Goal: Transaction & Acquisition: Download file/media

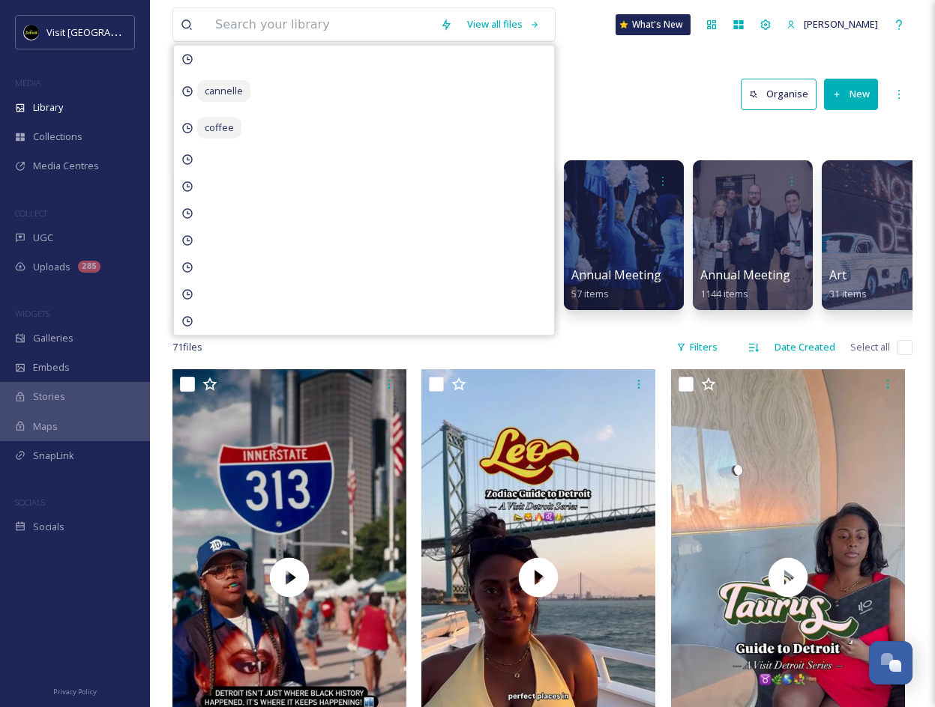
scroll to position [1497, 0]
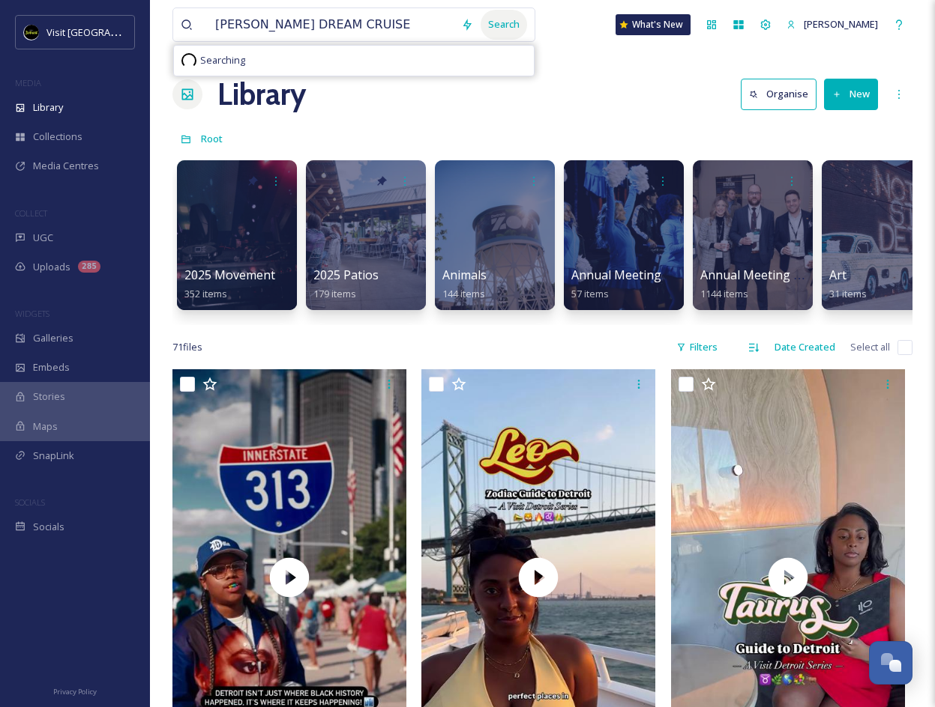
type input "[PERSON_NAME] DREAM CRUISE"
click at [516, 23] on div "Search" at bounding box center [503, 24] width 46 height 29
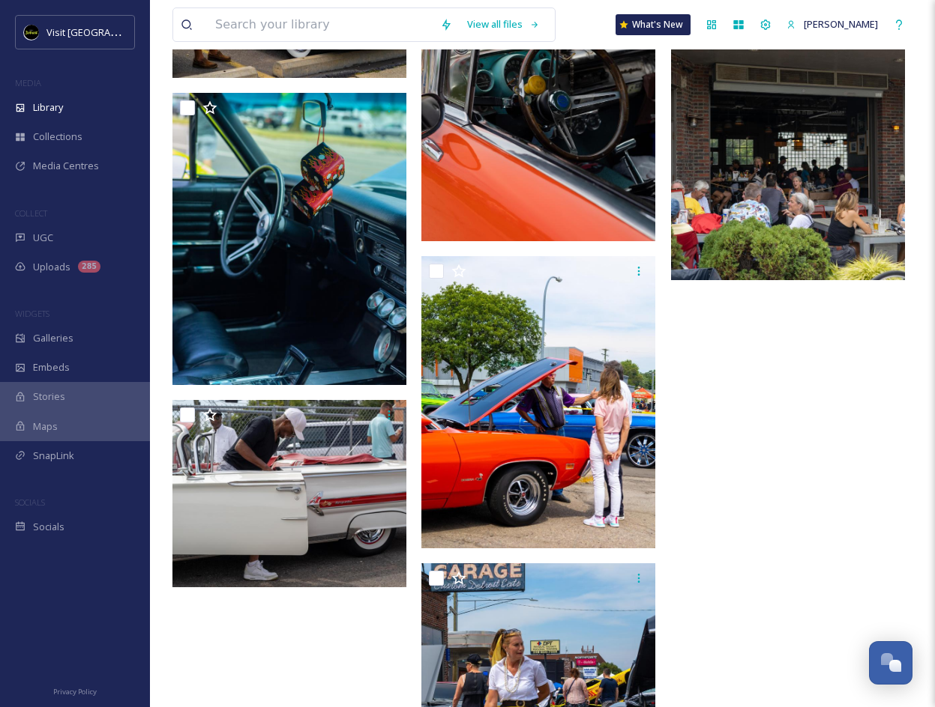
scroll to position [1614, 0]
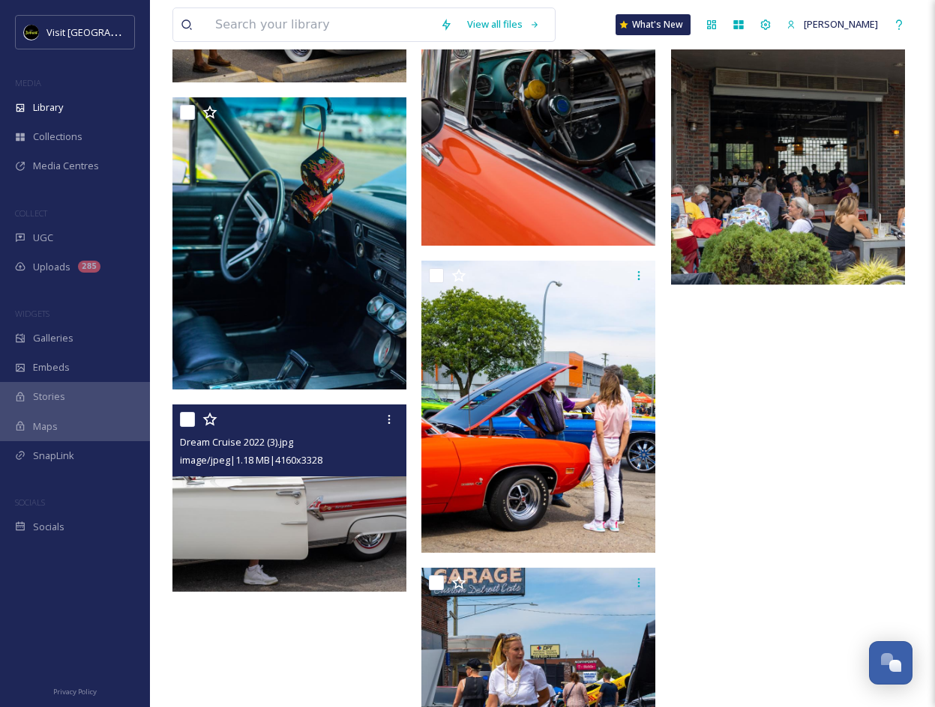
click at [319, 506] on img at bounding box center [289, 498] width 234 height 187
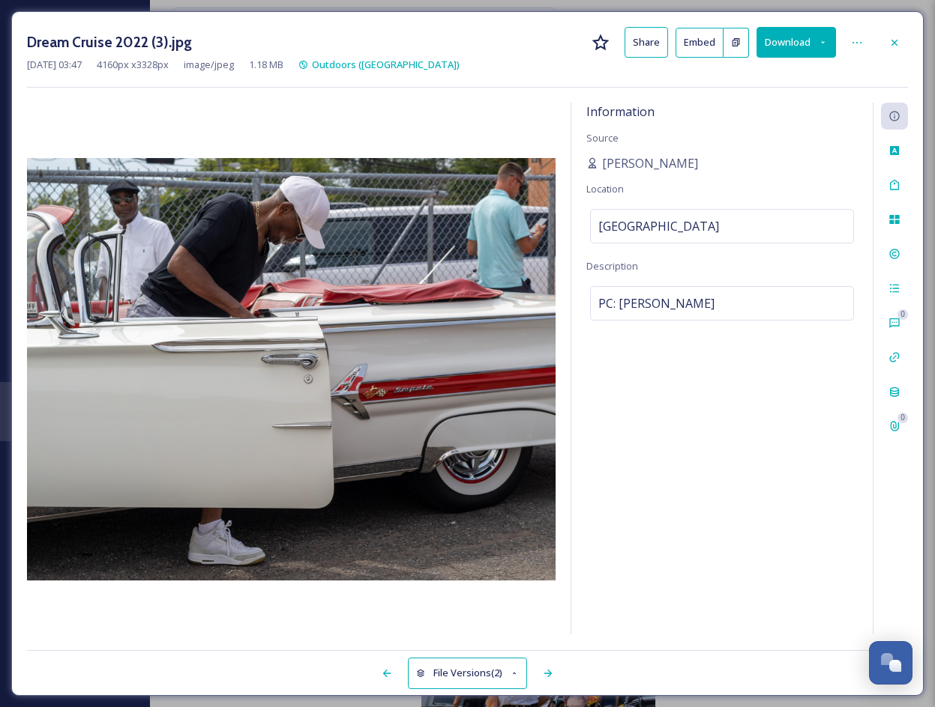
click at [803, 54] on button "Download" at bounding box center [795, 42] width 79 height 31
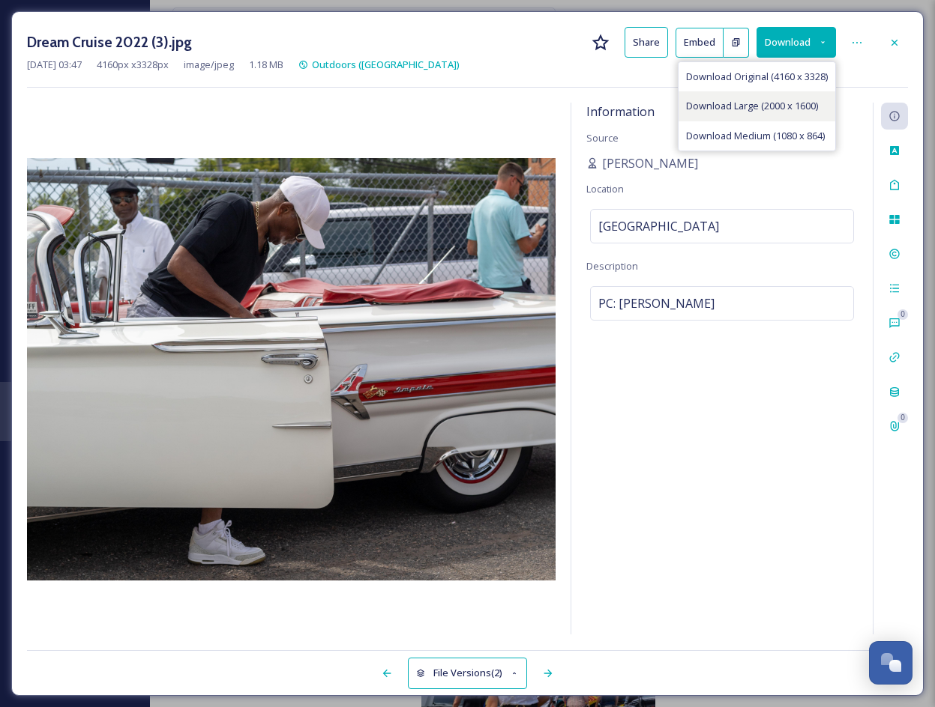
click at [774, 109] on span "Download Large (2000 x 1600)" at bounding box center [752, 106] width 132 height 14
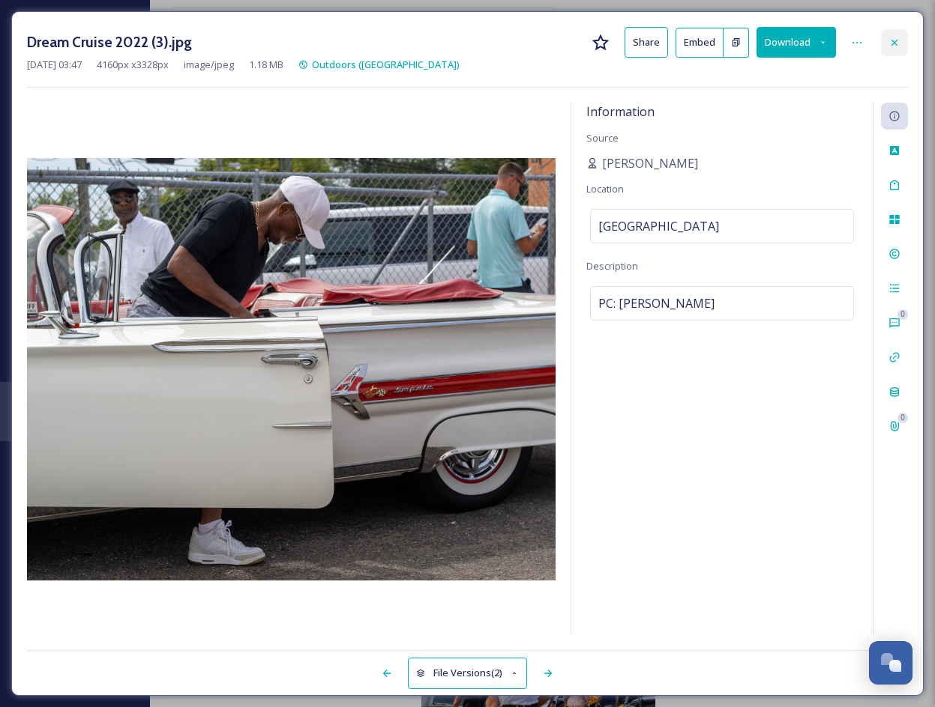
click at [890, 45] on icon at bounding box center [894, 43] width 12 height 12
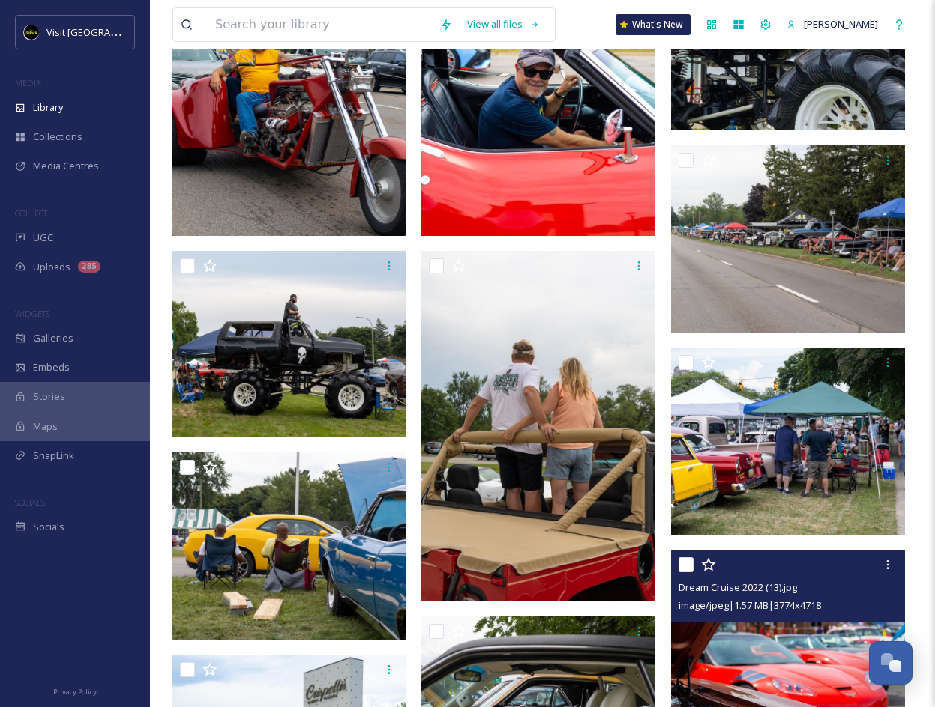
scroll to position [748, 0]
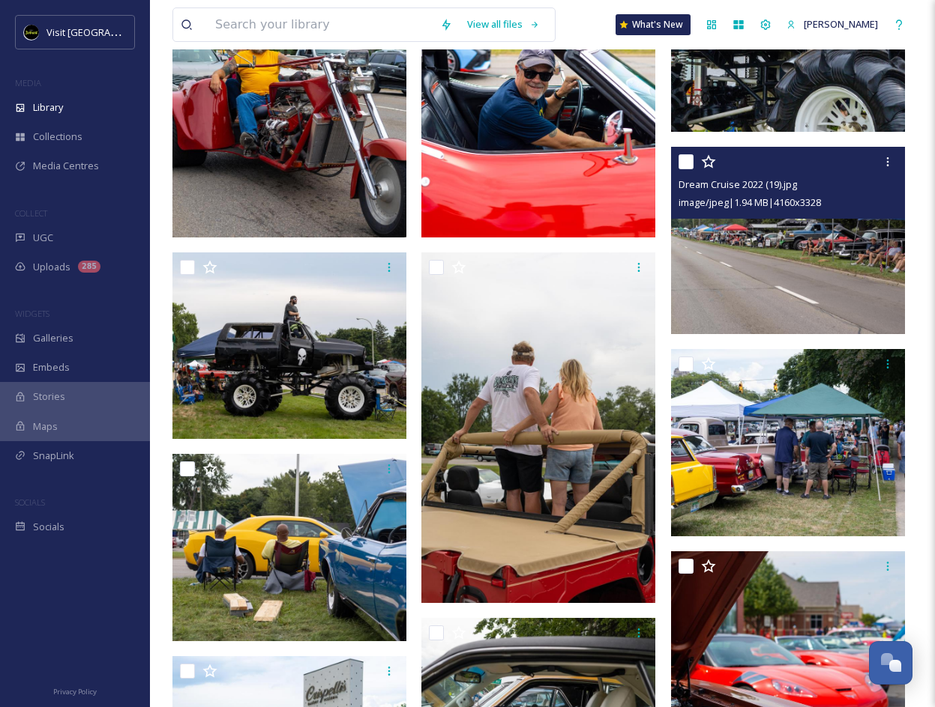
click at [806, 291] on img at bounding box center [788, 240] width 234 height 187
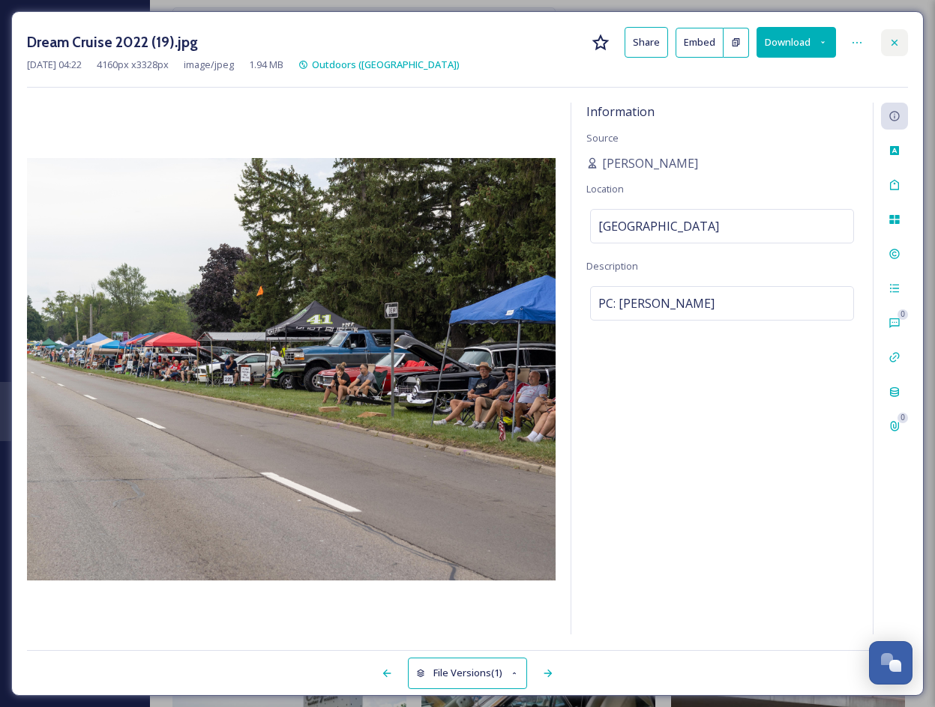
click at [896, 44] on icon at bounding box center [894, 42] width 6 height 6
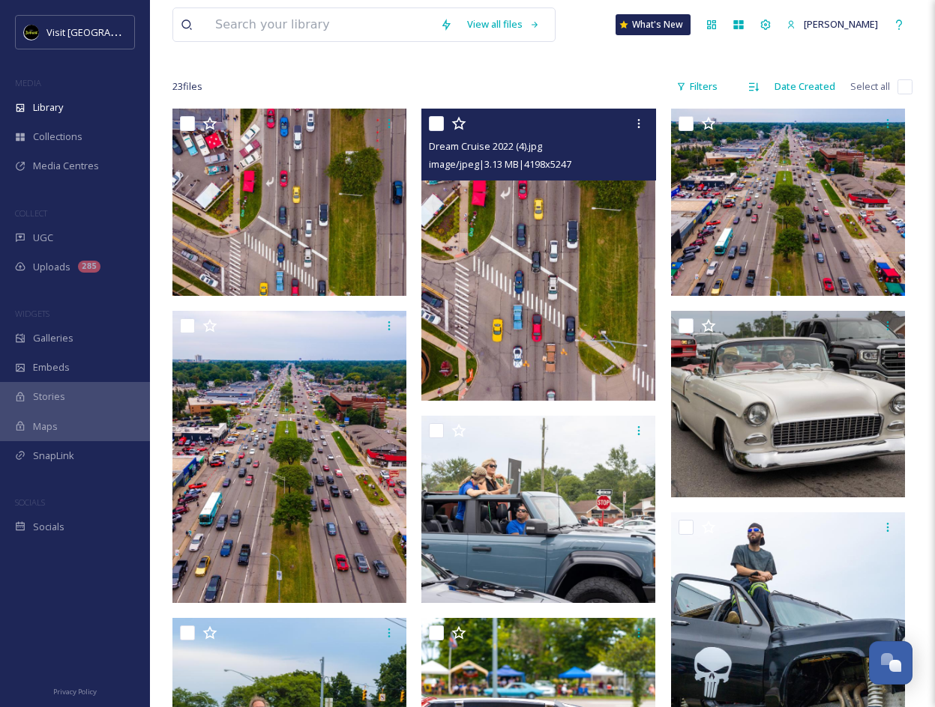
scroll to position [73, 0]
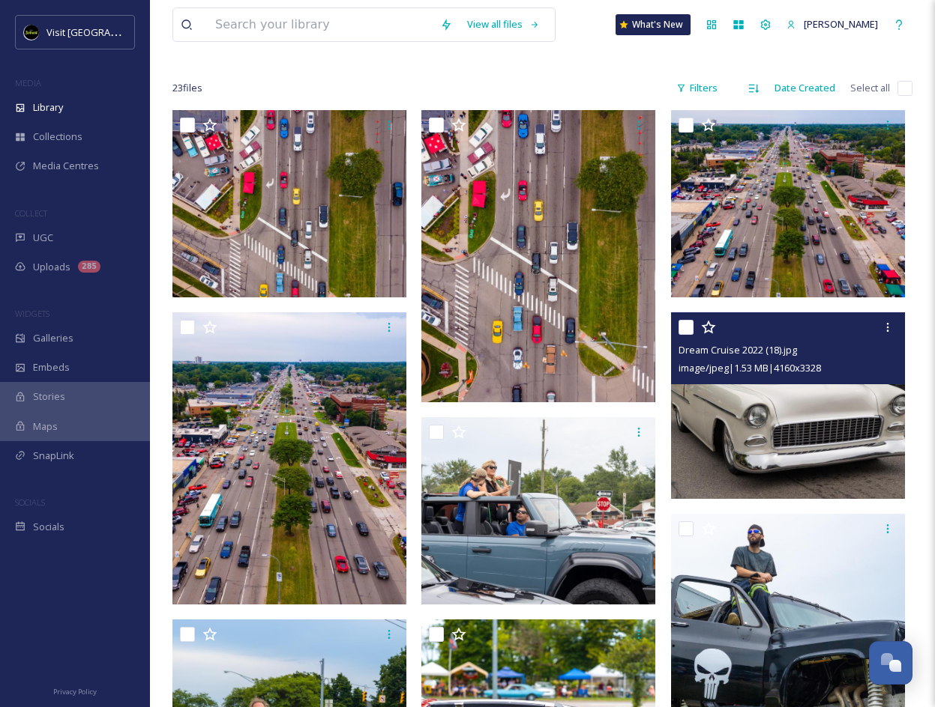
click at [733, 414] on img at bounding box center [788, 406] width 234 height 187
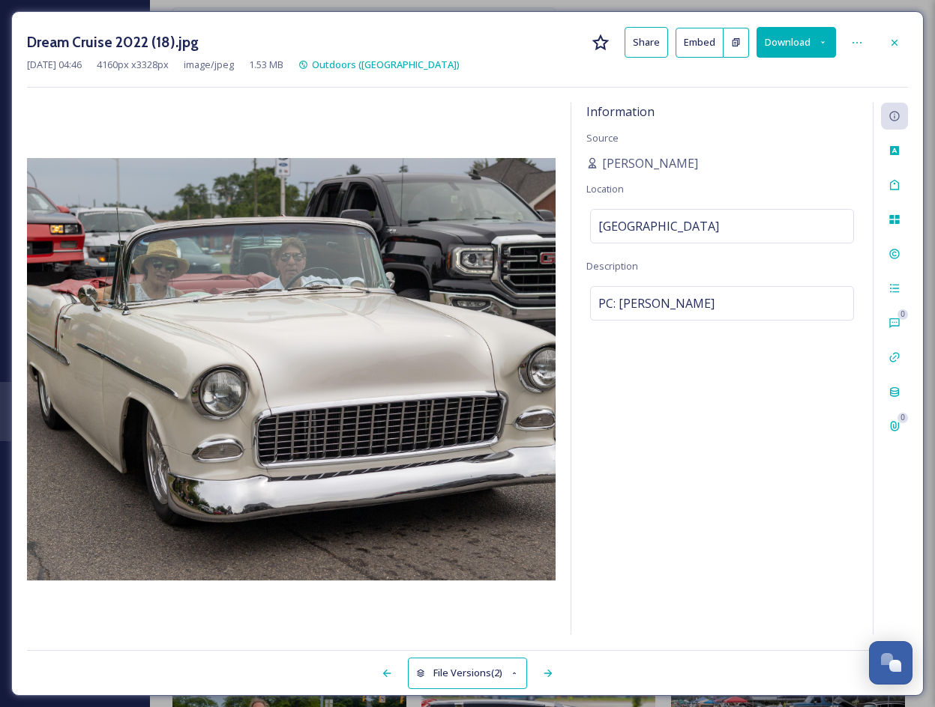
click at [819, 40] on icon at bounding box center [823, 42] width 10 height 10
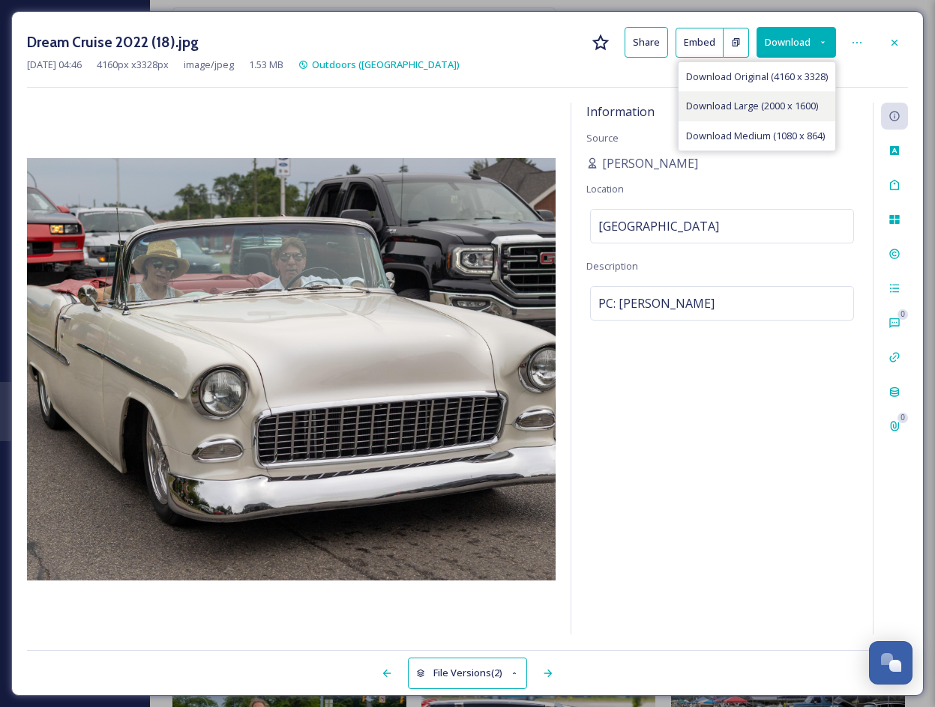
click at [783, 108] on span "Download Large (2000 x 1600)" at bounding box center [752, 106] width 132 height 14
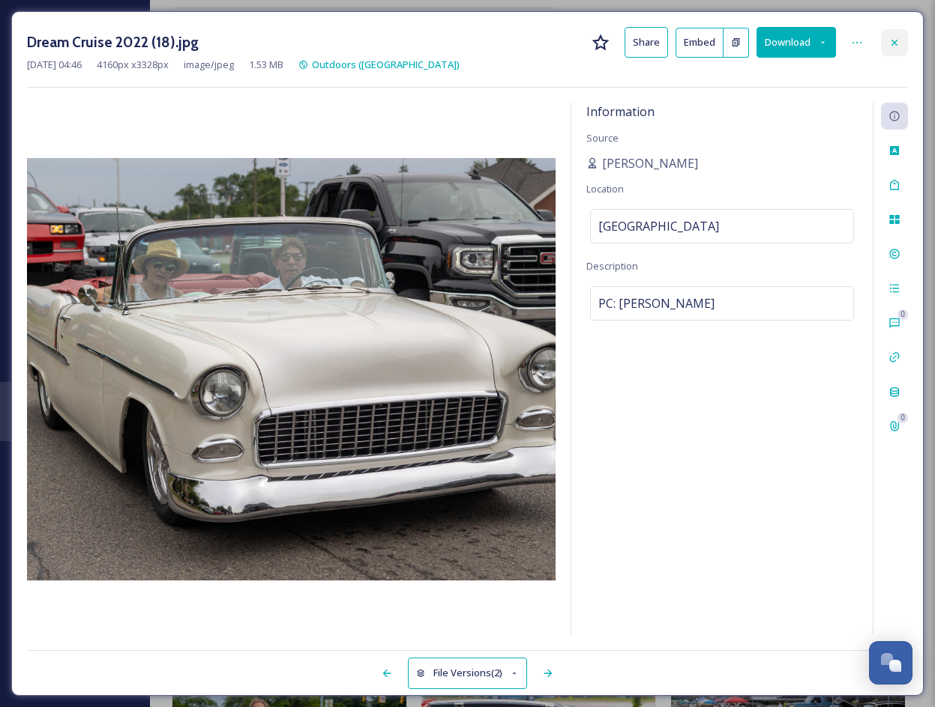
click at [900, 40] on div at bounding box center [894, 42] width 27 height 27
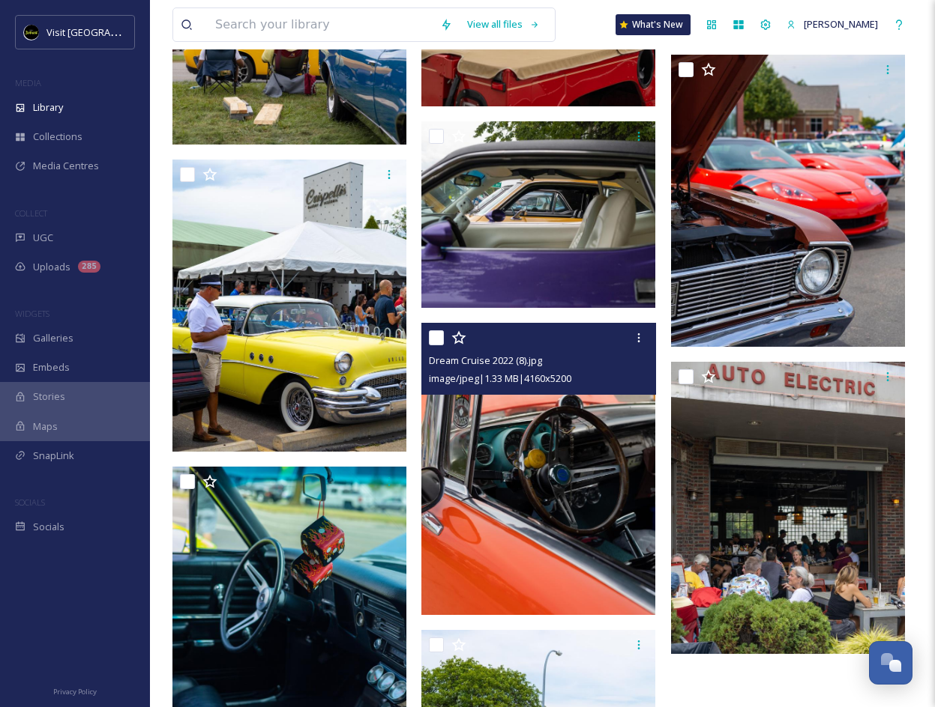
scroll to position [1251, 0]
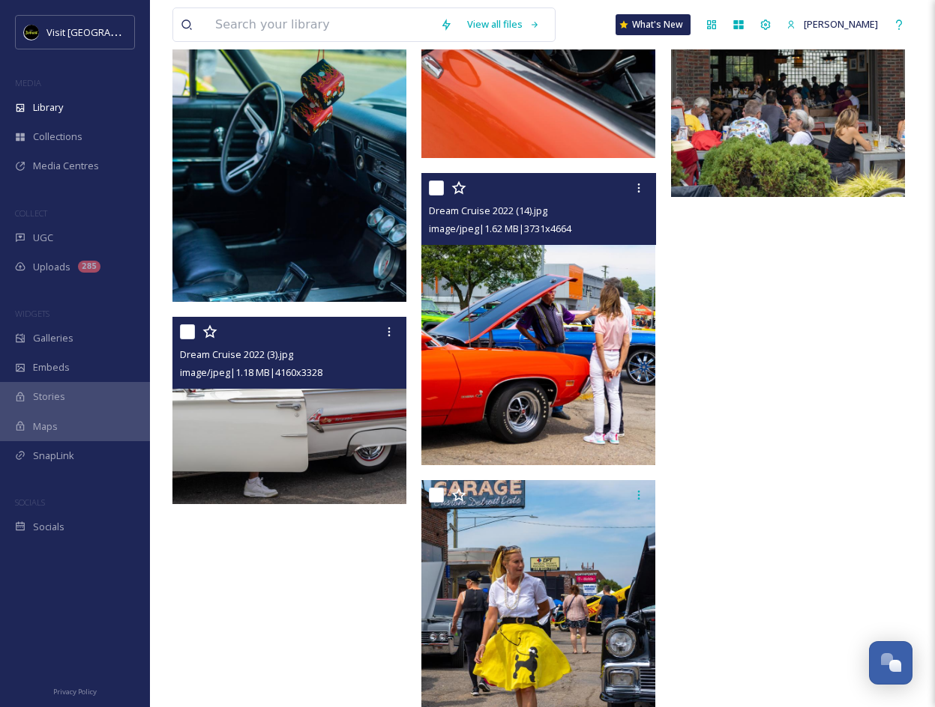
click at [591, 372] on img at bounding box center [538, 319] width 234 height 292
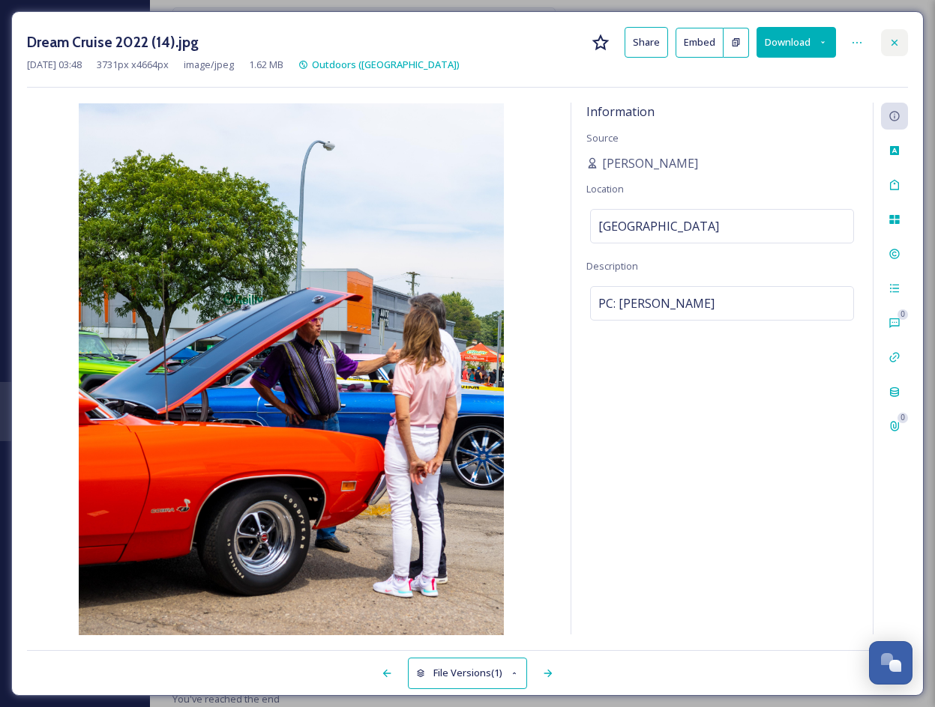
click at [892, 48] on icon at bounding box center [894, 43] width 12 height 12
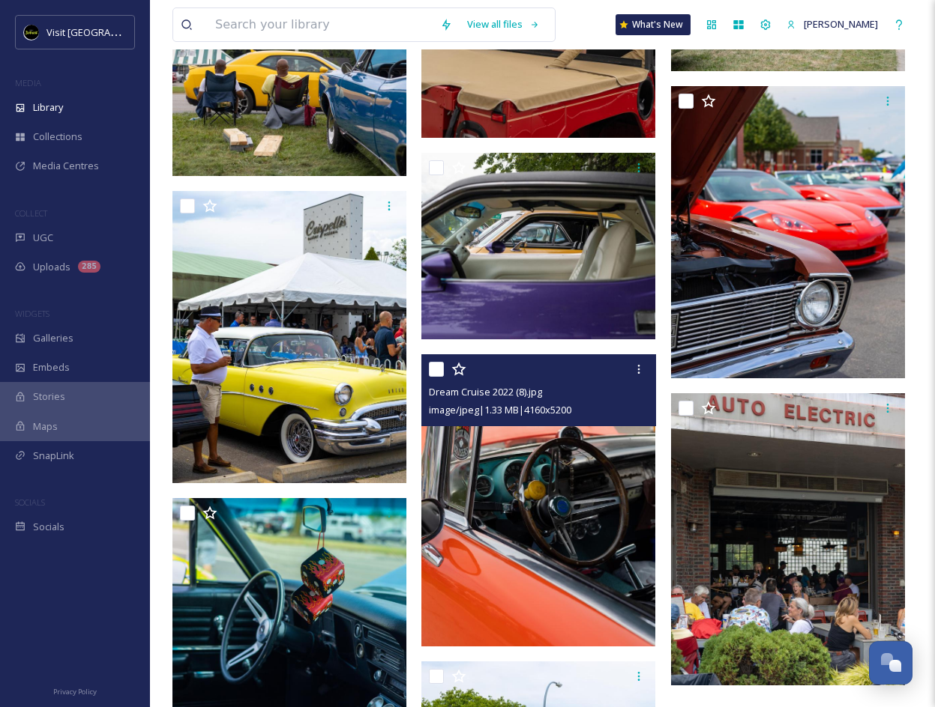
scroll to position [1212, 0]
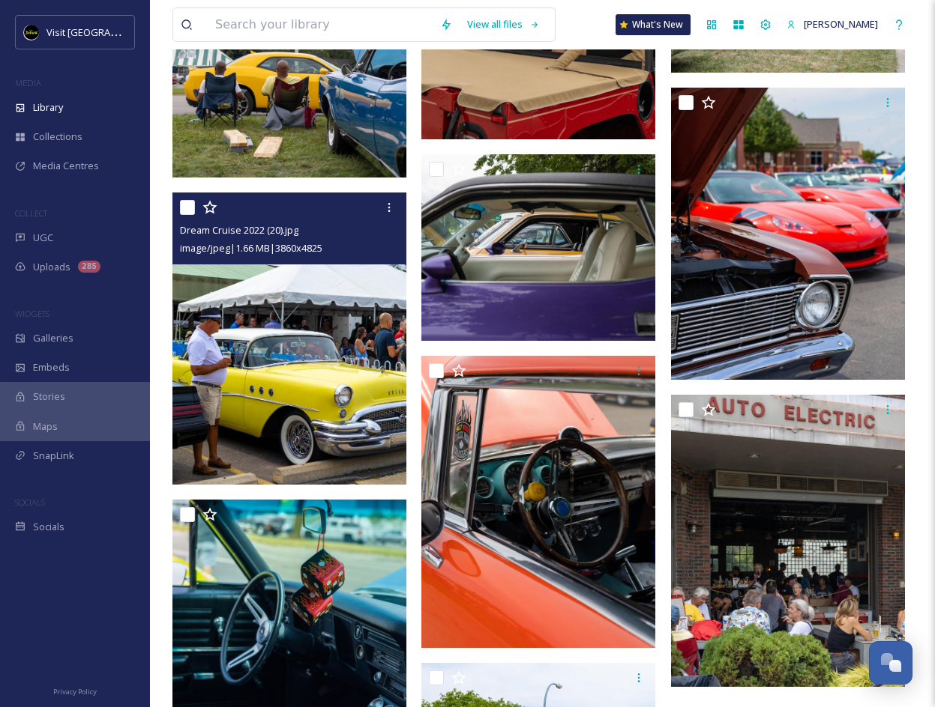
click at [357, 393] on img at bounding box center [289, 339] width 234 height 292
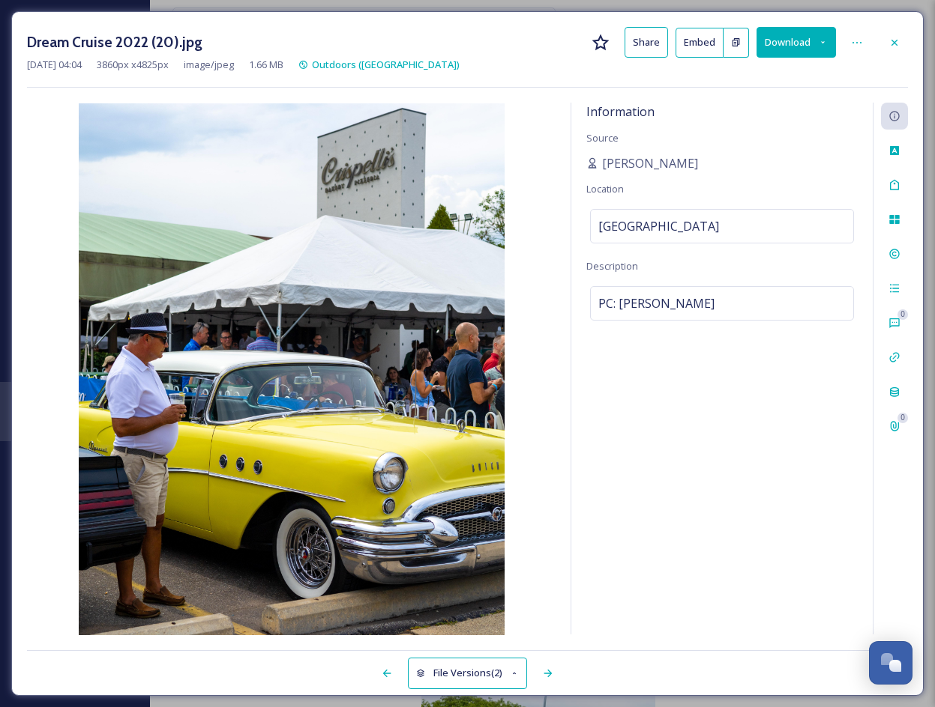
click at [787, 46] on button "Download" at bounding box center [795, 42] width 79 height 31
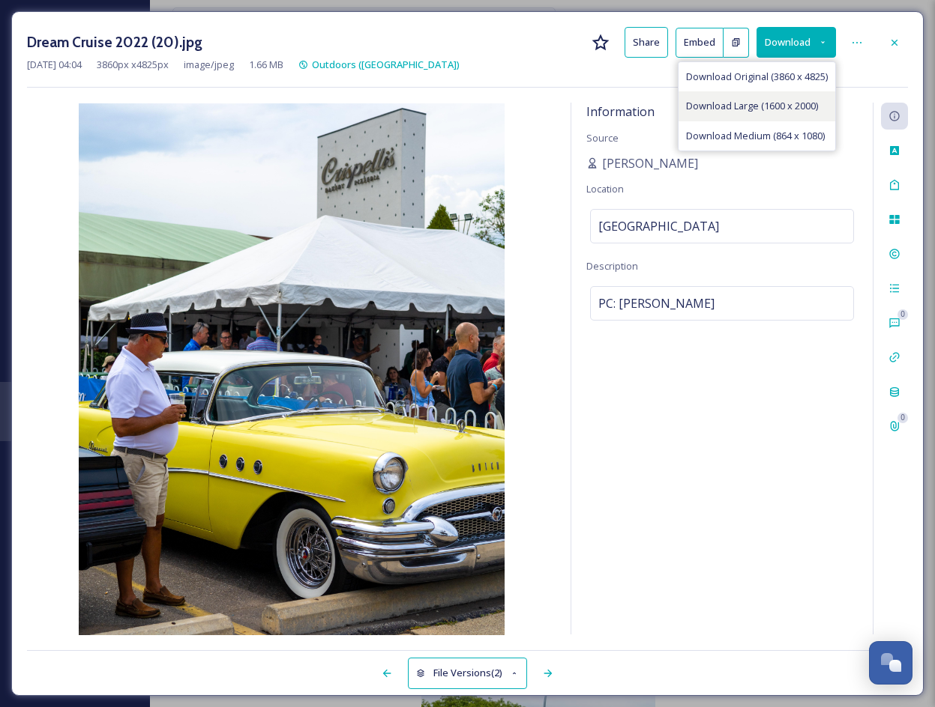
click at [786, 101] on span "Download Large (1600 x 2000)" at bounding box center [752, 106] width 132 height 14
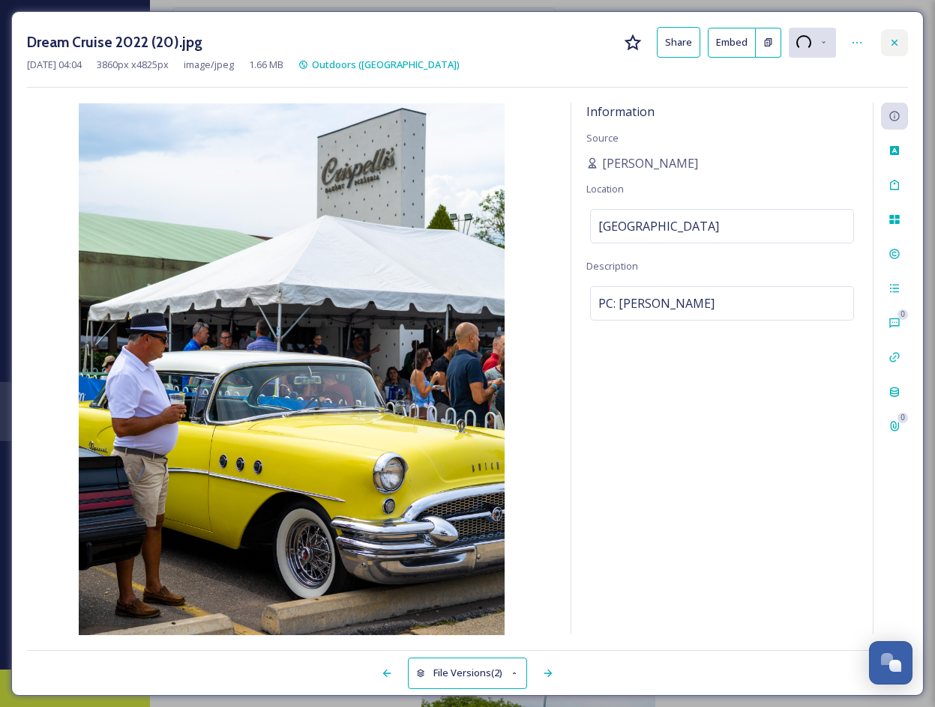
click at [894, 45] on icon at bounding box center [894, 43] width 12 height 12
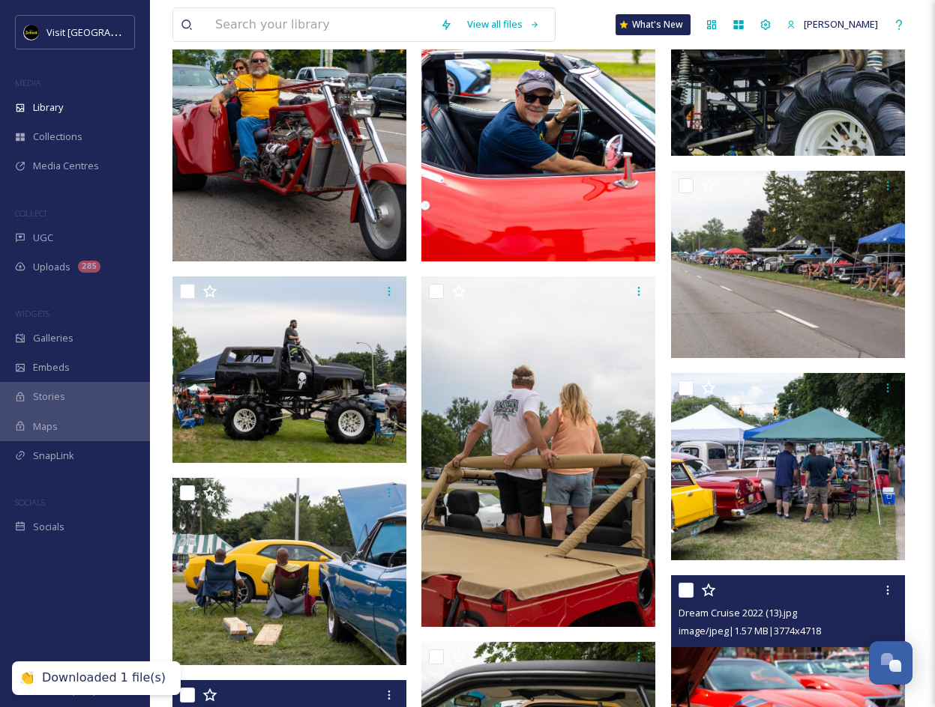
scroll to position [721, 0]
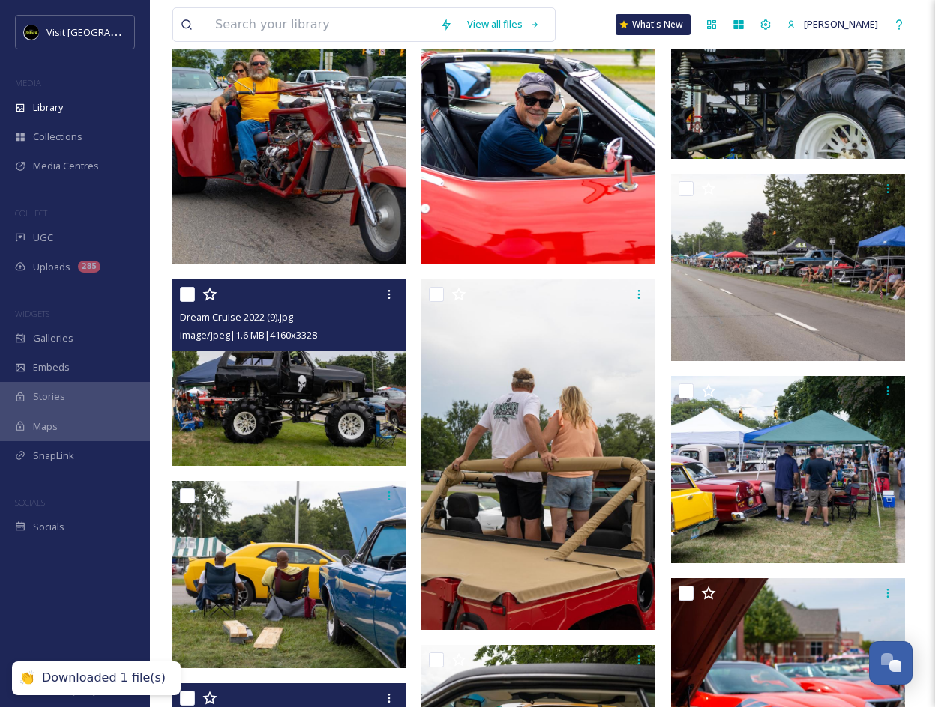
click at [378, 426] on img at bounding box center [289, 373] width 234 height 187
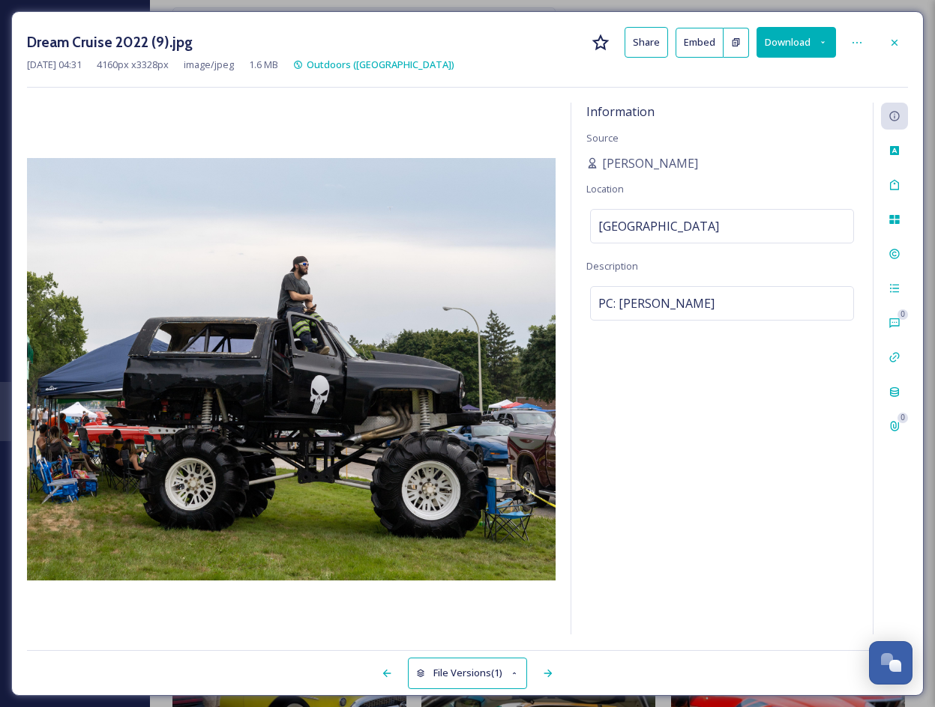
click at [791, 44] on button "Download" at bounding box center [795, 42] width 79 height 31
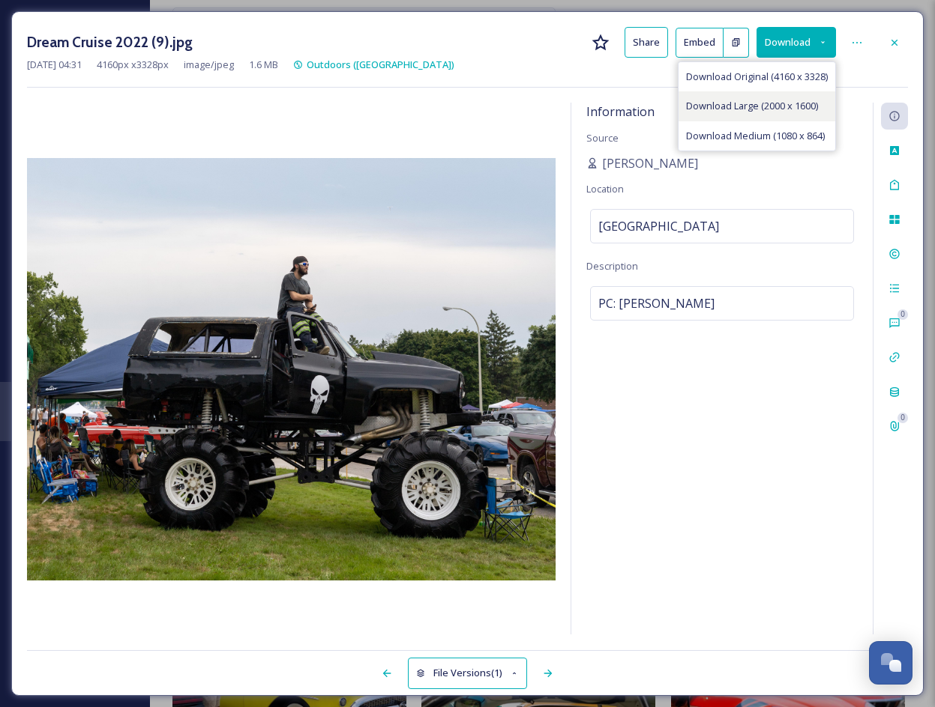
click at [791, 102] on span "Download Large (2000 x 1600)" at bounding box center [752, 106] width 132 height 14
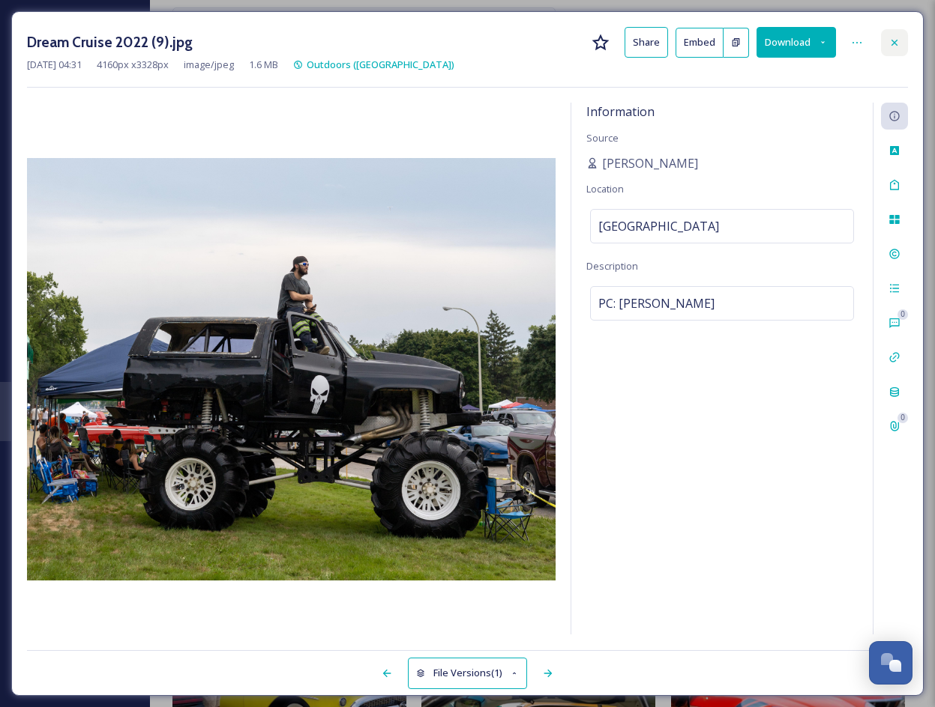
click at [893, 43] on icon at bounding box center [894, 42] width 6 height 6
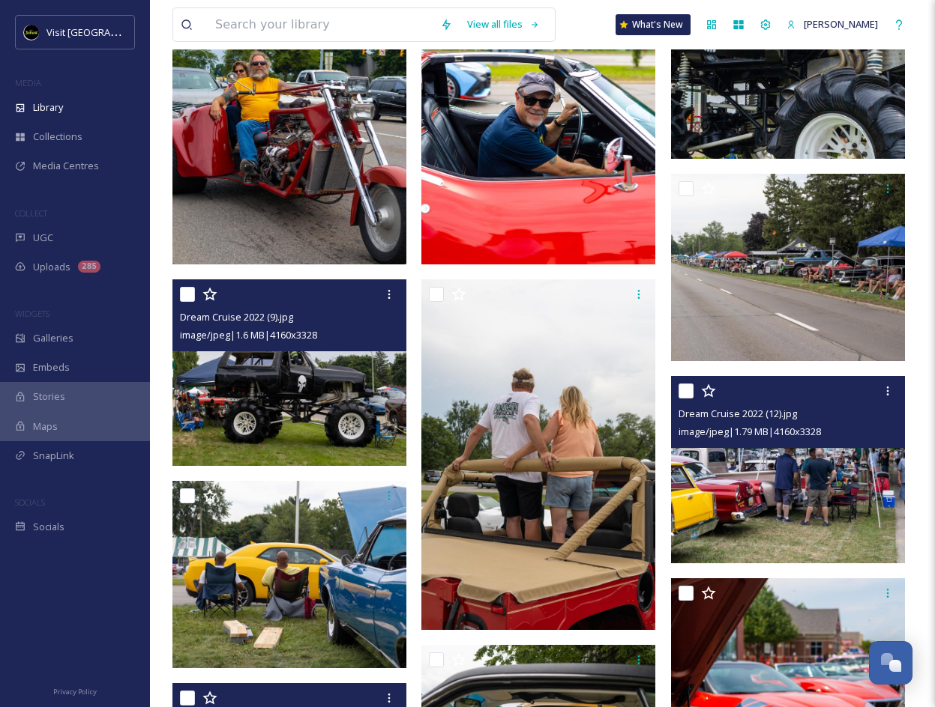
scroll to position [700, 0]
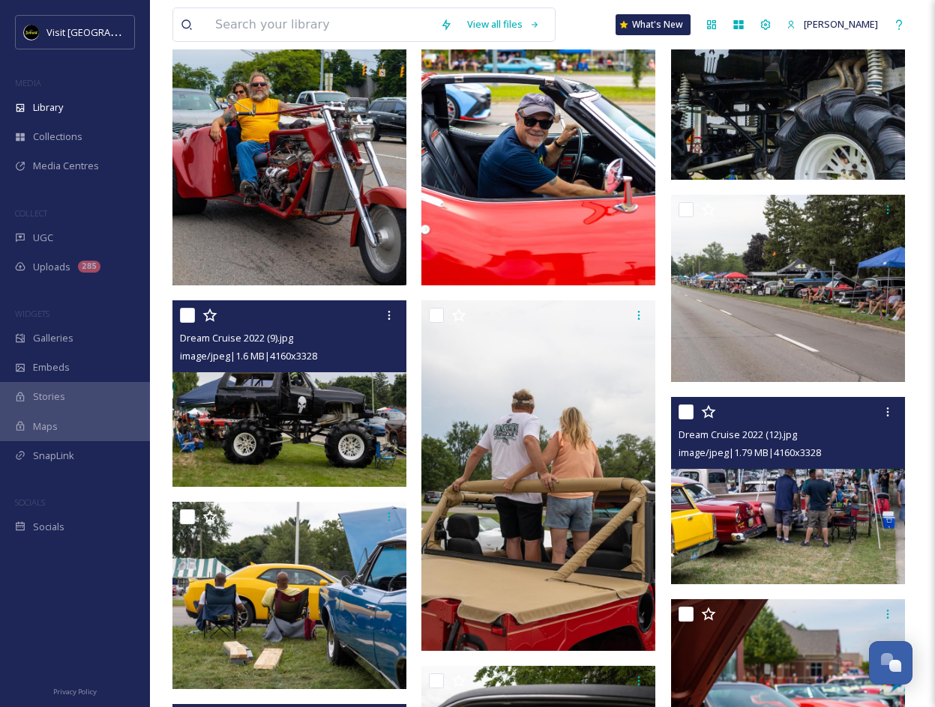
click at [734, 505] on img at bounding box center [788, 490] width 234 height 187
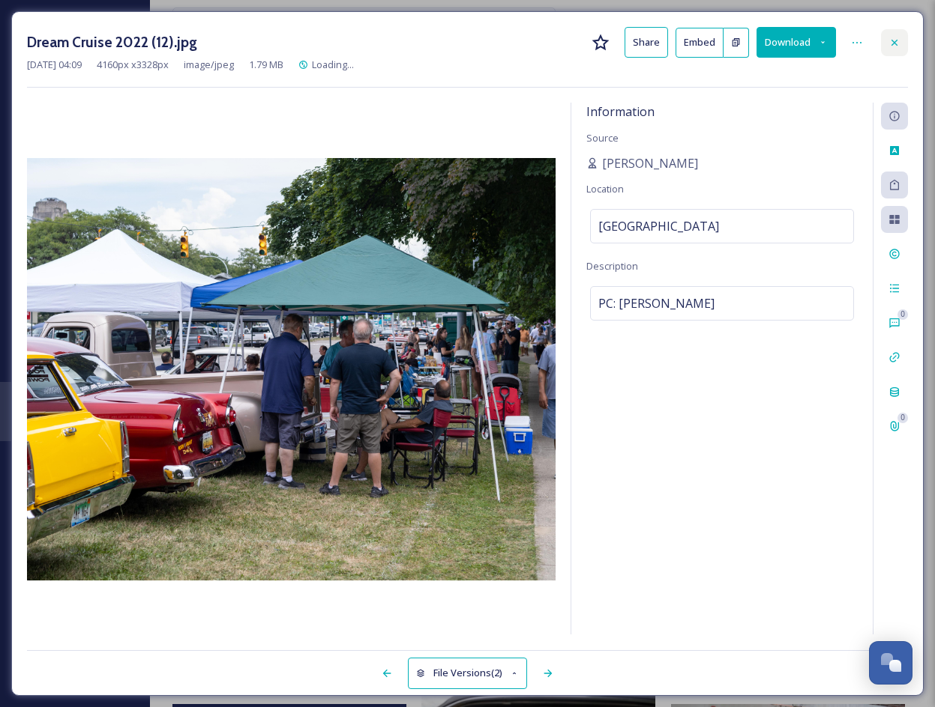
click at [896, 46] on icon at bounding box center [894, 43] width 12 height 12
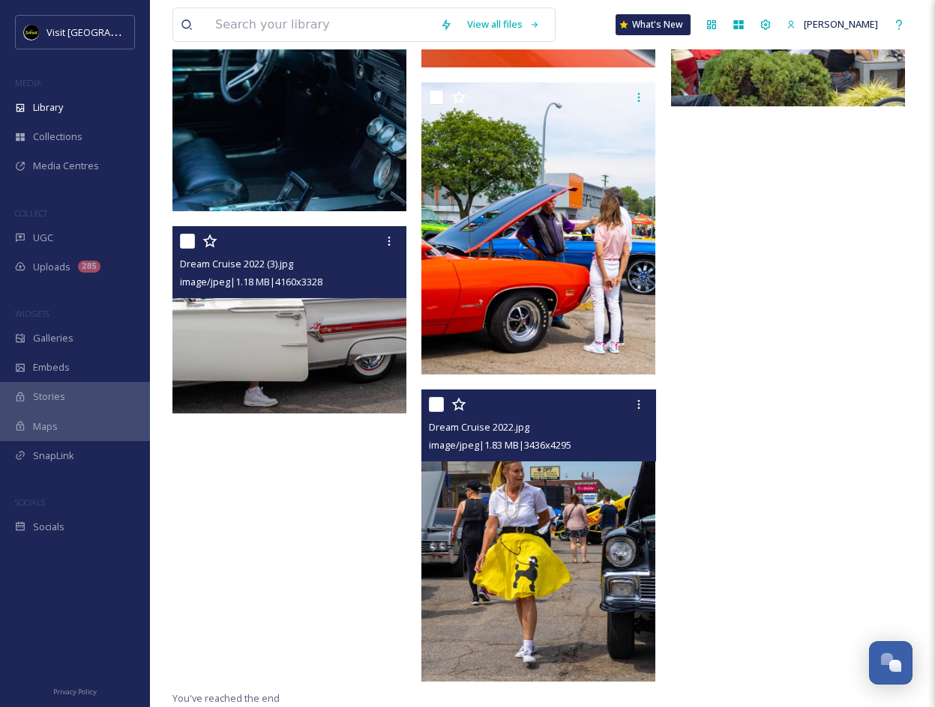
click at [522, 480] on img at bounding box center [538, 536] width 234 height 292
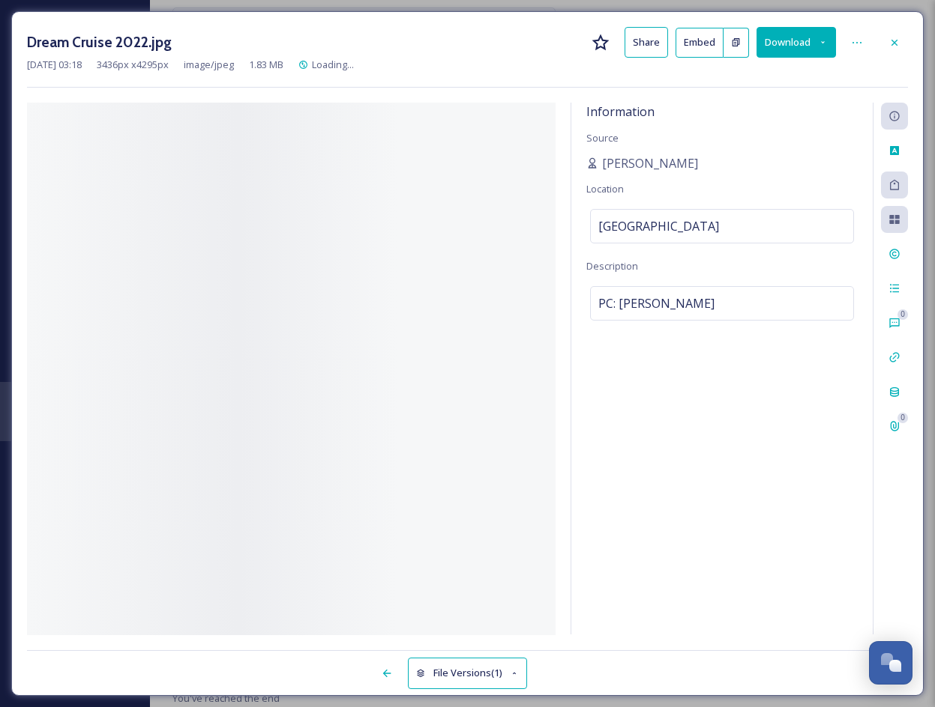
scroll to position [1524, 0]
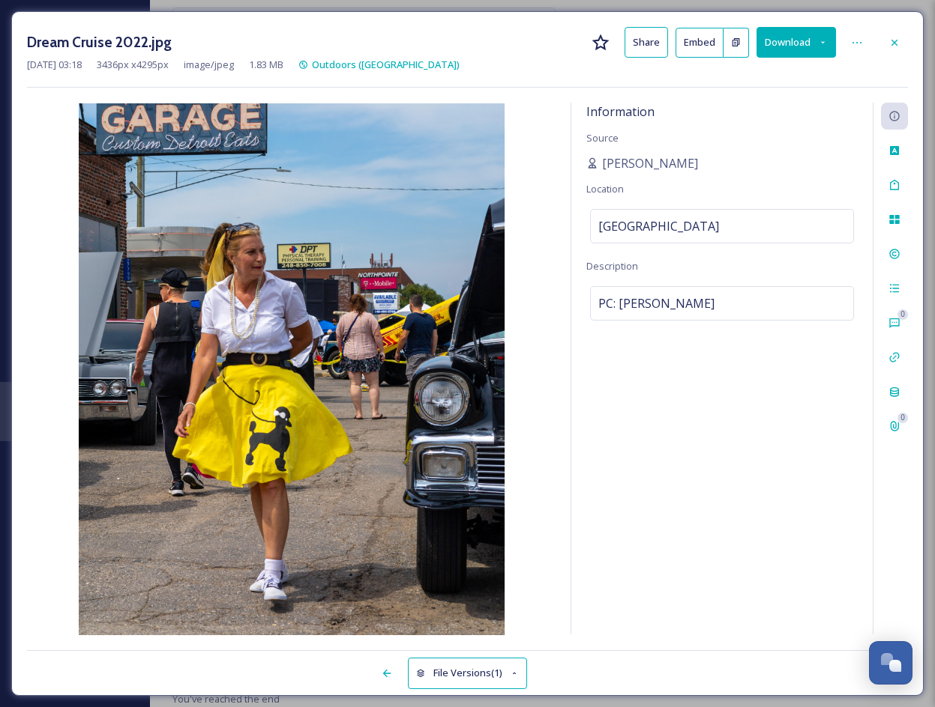
click at [803, 48] on button "Download" at bounding box center [795, 42] width 79 height 31
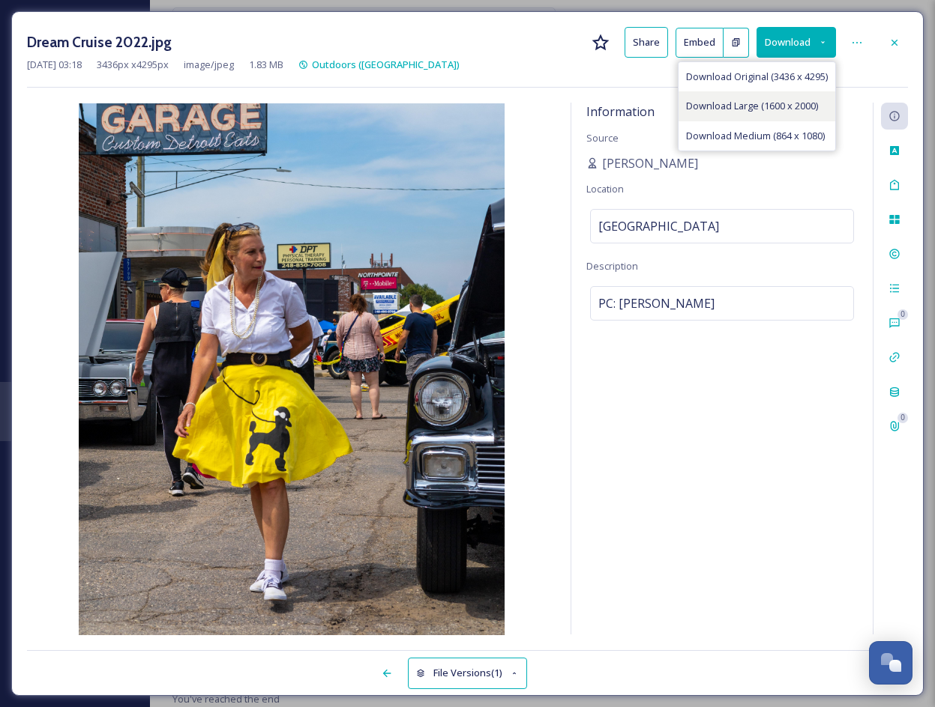
click at [803, 100] on span "Download Large (1600 x 2000)" at bounding box center [752, 106] width 132 height 14
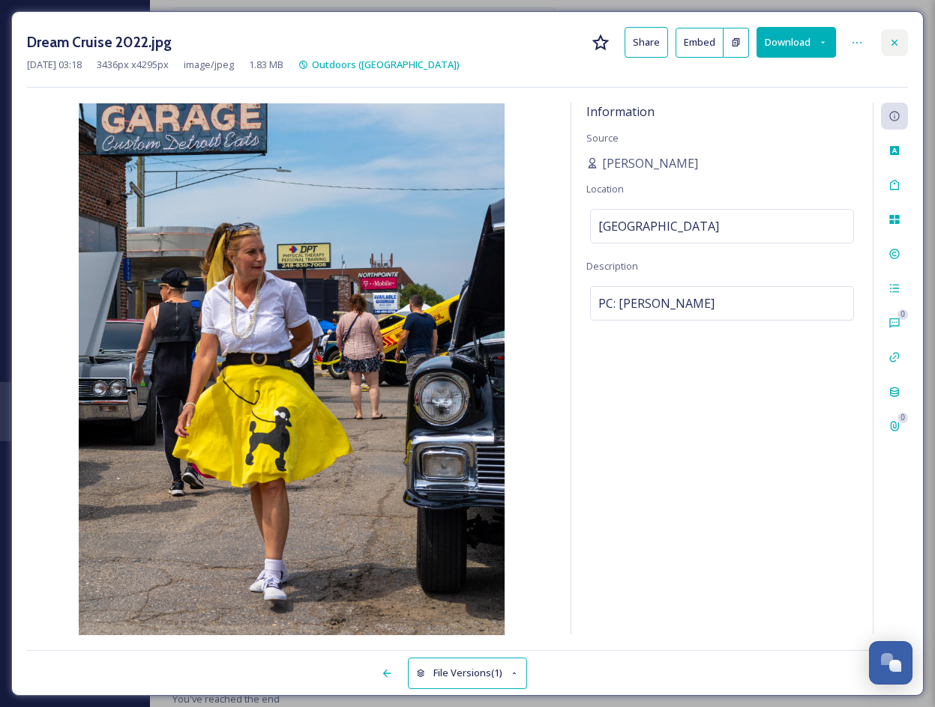
click at [898, 39] on icon at bounding box center [894, 43] width 12 height 12
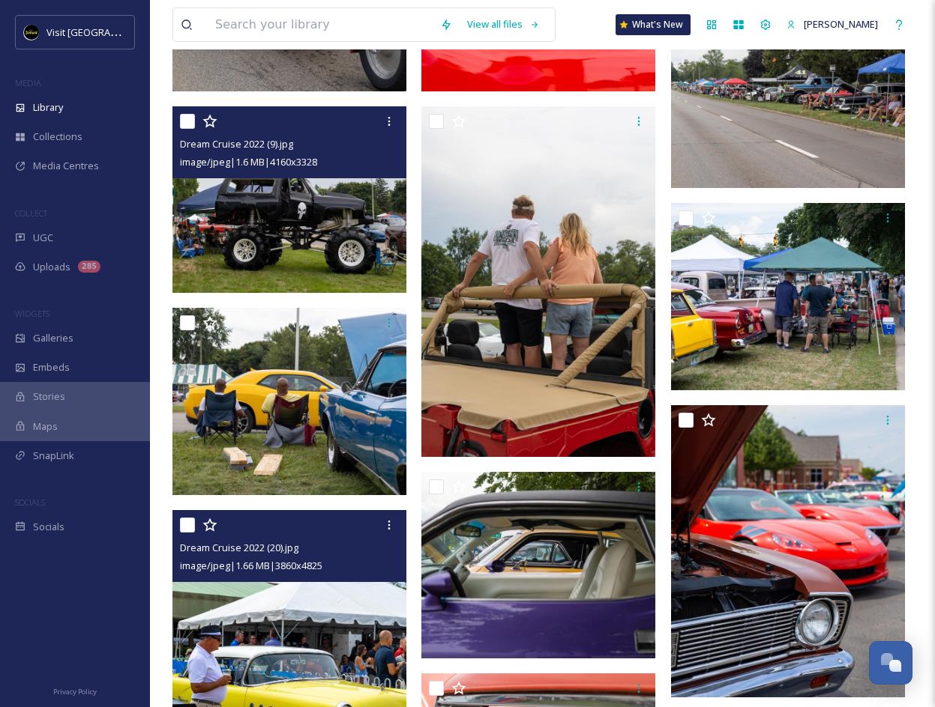
scroll to position [907, 0]
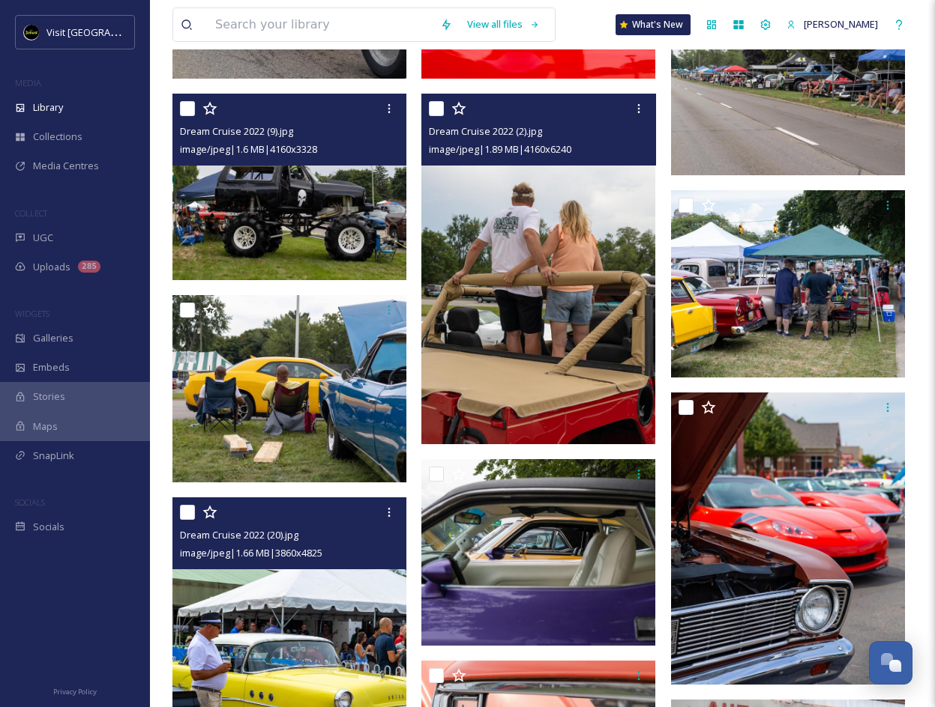
click at [521, 350] on img at bounding box center [538, 269] width 234 height 351
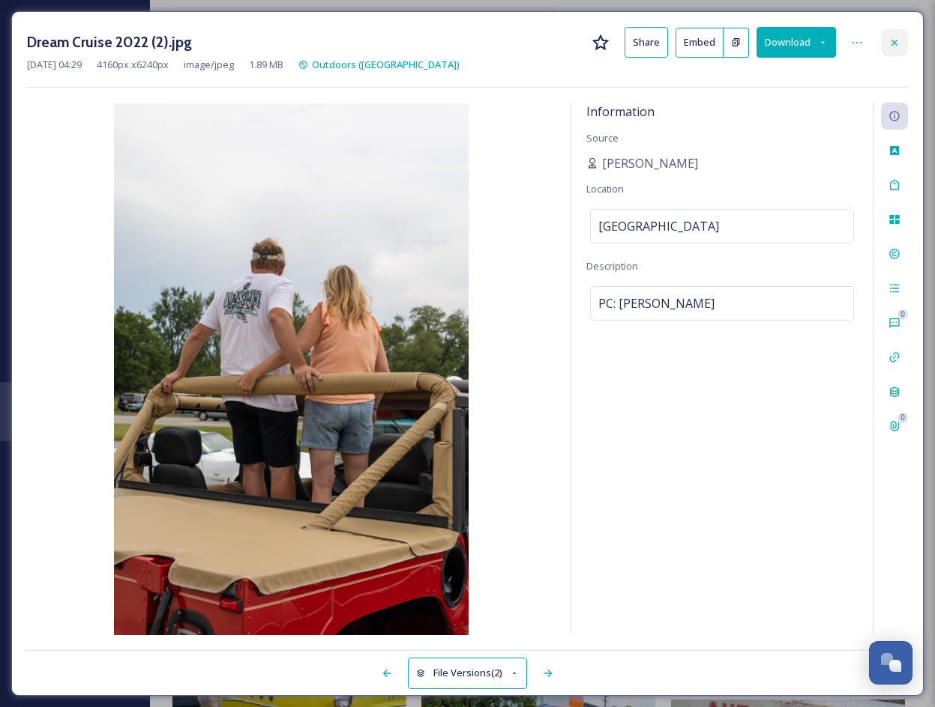
click at [884, 47] on div at bounding box center [894, 42] width 27 height 27
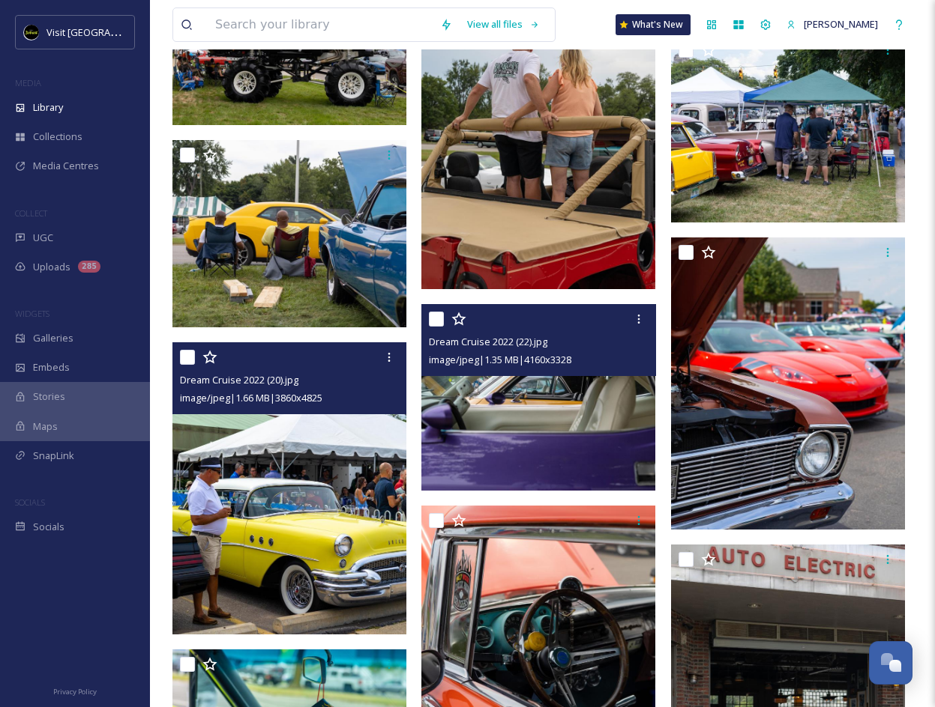
scroll to position [1058, 0]
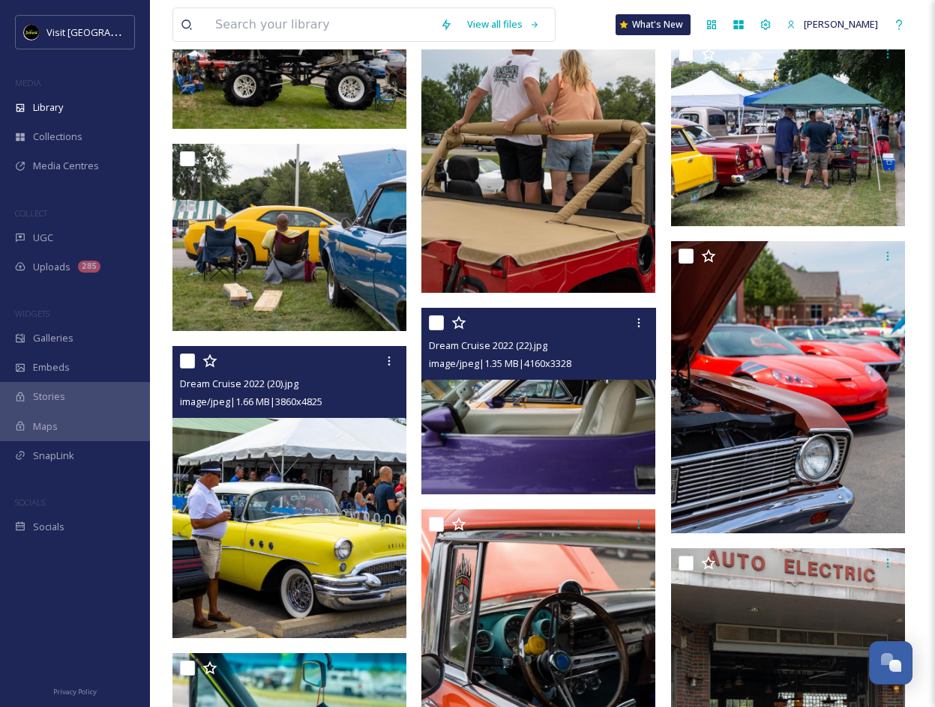
click at [596, 412] on img at bounding box center [538, 401] width 234 height 187
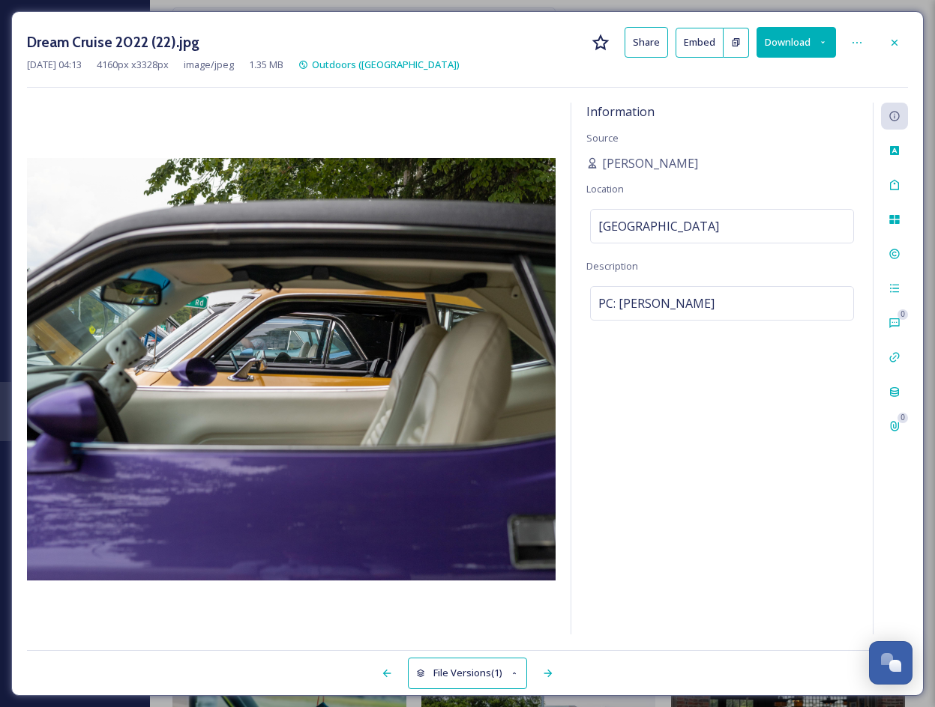
click at [797, 51] on button "Download" at bounding box center [795, 42] width 79 height 31
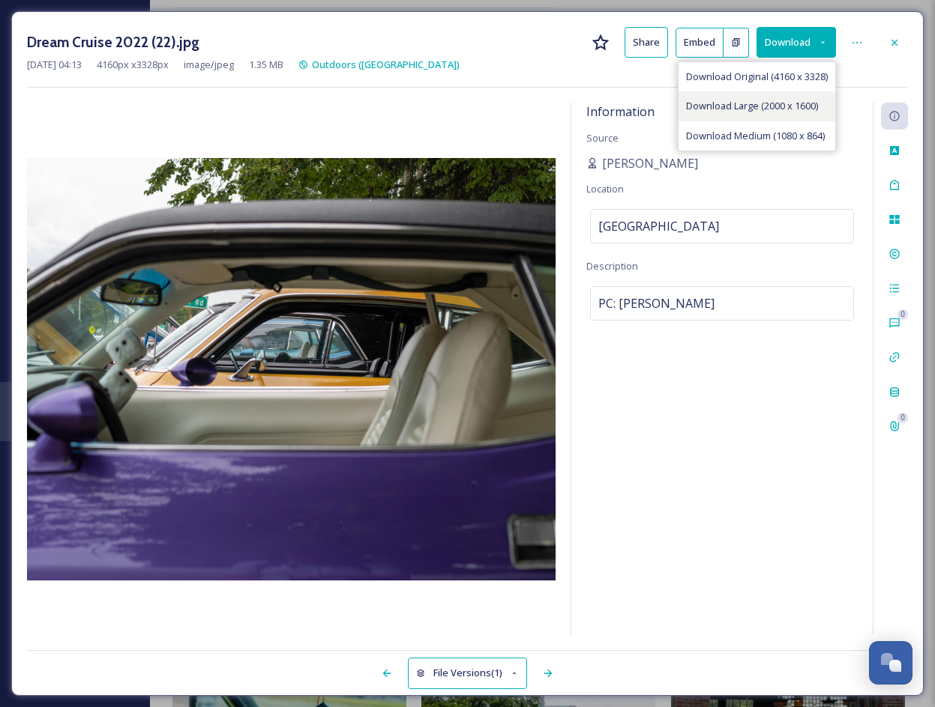
click at [791, 106] on span "Download Large (2000 x 1600)" at bounding box center [752, 106] width 132 height 14
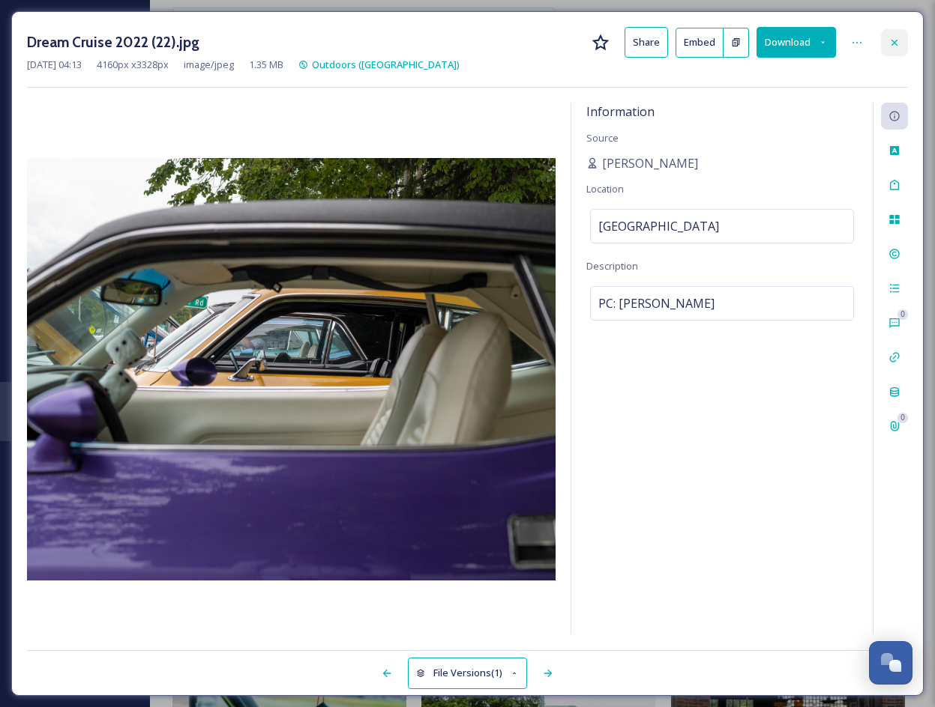
click at [896, 37] on icon at bounding box center [894, 43] width 12 height 12
